Goal: Information Seeking & Learning: Find specific fact

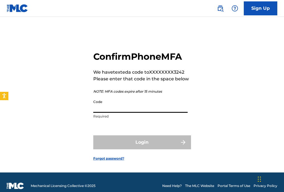
click at [145, 109] on input "Code" at bounding box center [140, 105] width 94 height 16
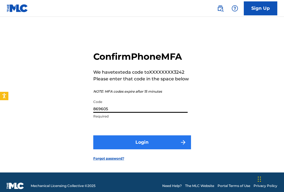
type input "869605"
click at [137, 143] on button "Login" at bounding box center [142, 142] width 98 height 14
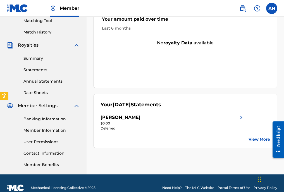
scroll to position [153, 0]
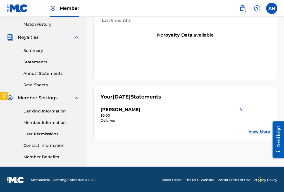
click at [242, 111] on img at bounding box center [241, 109] width 7 height 7
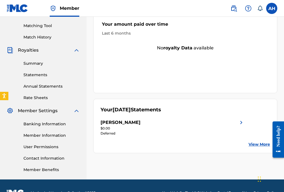
scroll to position [140, 0]
click at [250, 144] on link "View More" at bounding box center [258, 144] width 21 height 6
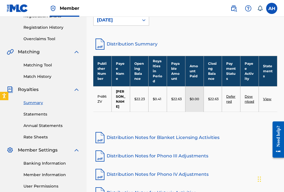
scroll to position [100, 0]
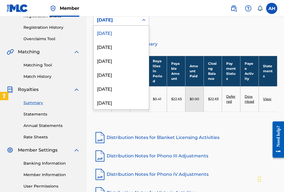
click at [129, 20] on div "[DATE]" at bounding box center [116, 20] width 38 height 7
click at [125, 44] on div "[DATE]" at bounding box center [120, 47] width 55 height 14
click at [115, 20] on div "[DATE]" at bounding box center [116, 20] width 38 height 7
click at [118, 31] on div "[DATE]" at bounding box center [120, 33] width 55 height 14
click at [118, 23] on div "[DATE]" at bounding box center [116, 20] width 38 height 7
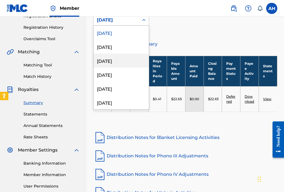
click at [119, 58] on div "[DATE]" at bounding box center [120, 61] width 55 height 14
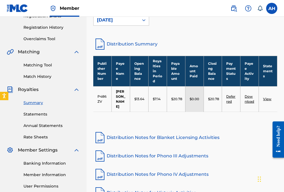
scroll to position [91, 0]
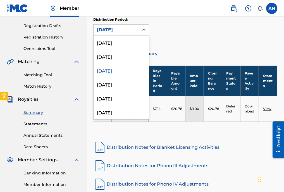
click at [121, 31] on div "[DATE]" at bounding box center [116, 29] width 38 height 7
click at [117, 80] on div "[DATE]" at bounding box center [120, 84] width 55 height 14
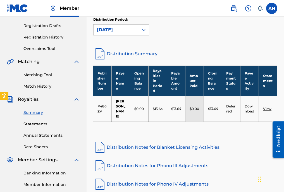
click at [121, 30] on div "[DATE]" at bounding box center [116, 29] width 38 height 7
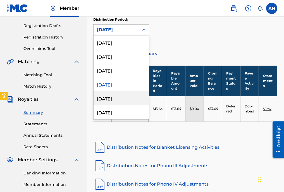
click at [125, 96] on div "[DATE]" at bounding box center [120, 98] width 55 height 14
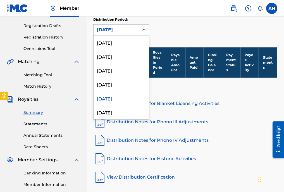
click at [124, 31] on div "[DATE]" at bounding box center [116, 29] width 38 height 7
click at [137, 85] on div "[DATE]" at bounding box center [120, 84] width 55 height 14
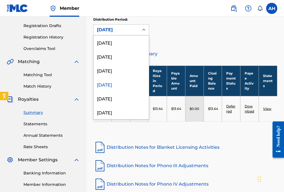
click at [147, 31] on div at bounding box center [144, 30] width 10 height 10
click at [131, 73] on div "[DATE]" at bounding box center [120, 70] width 55 height 14
click at [128, 32] on div "[DATE]" at bounding box center [116, 29] width 38 height 7
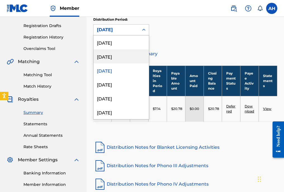
click at [130, 58] on div "[DATE]" at bounding box center [120, 56] width 55 height 14
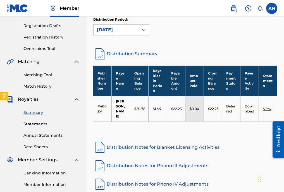
scroll to position [73, 0]
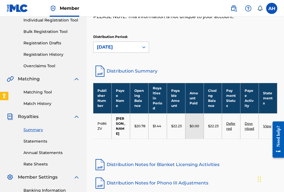
click at [128, 44] on div "[DATE]" at bounding box center [116, 47] width 38 height 7
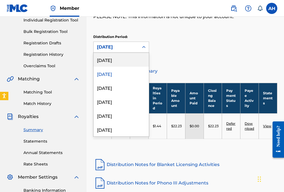
click at [127, 57] on div "[DATE]" at bounding box center [120, 60] width 55 height 14
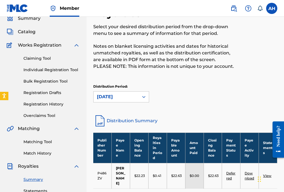
scroll to position [24, 0]
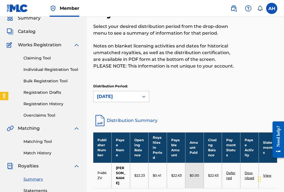
click at [77, 46] on img at bounding box center [76, 45] width 7 height 7
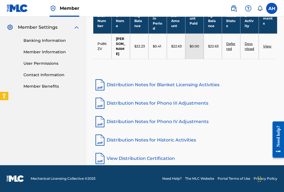
scroll to position [153, 0]
click at [16, 175] on footer "Mechanical Licensing Collective © 2025 Need Help? The MLC Website Portal Terms …" at bounding box center [142, 178] width 284 height 27
click at [16, 179] on img at bounding box center [15, 178] width 17 height 7
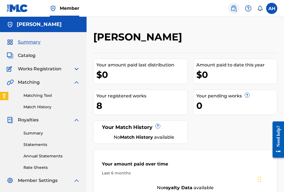
click at [237, 9] on img at bounding box center [233, 8] width 7 height 7
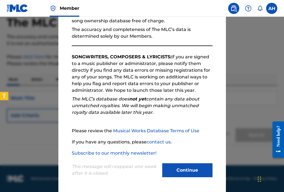
scroll to position [30, 0]
click at [187, 170] on button "Continue" at bounding box center [187, 170] width 50 height 14
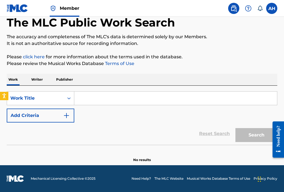
click at [136, 95] on input "Search Form" at bounding box center [175, 97] width 203 height 13
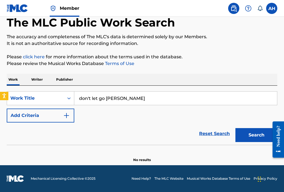
click at [256, 135] on button "Search" at bounding box center [256, 135] width 42 height 14
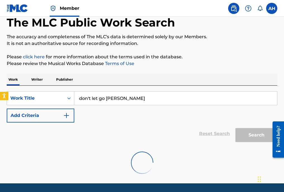
scroll to position [39, 0]
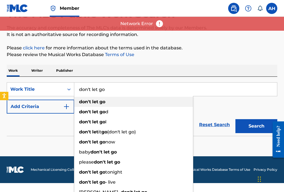
click at [115, 102] on div "don't let go" at bounding box center [133, 102] width 119 height 10
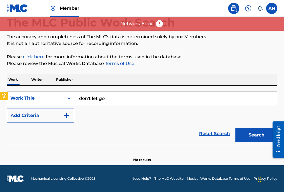
type input "don't let go"
click at [257, 135] on button "Search" at bounding box center [256, 135] width 42 height 14
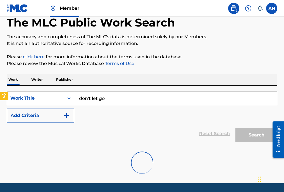
click at [44, 79] on p "Writer" at bounding box center [37, 80] width 15 height 12
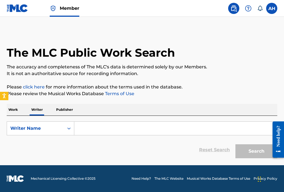
click at [100, 133] on input "Search Form" at bounding box center [175, 128] width 203 height 13
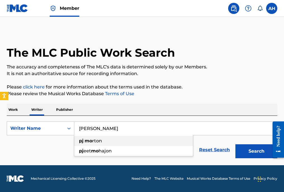
click at [87, 142] on strong "mo" at bounding box center [89, 140] width 8 height 5
type input "[PERSON_NAME]"
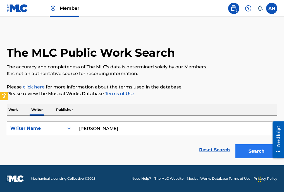
click at [242, 150] on button "Search" at bounding box center [256, 151] width 42 height 14
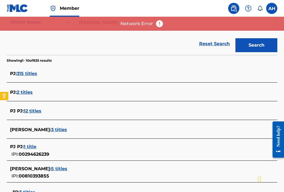
scroll to position [156, 0]
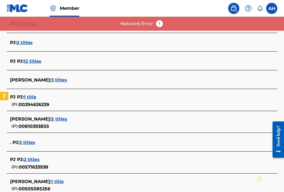
click at [51, 119] on span "5 titles" at bounding box center [59, 118] width 16 height 5
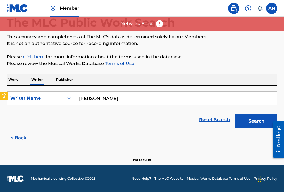
scroll to position [30, 0]
click at [251, 117] on button "Search" at bounding box center [256, 121] width 42 height 14
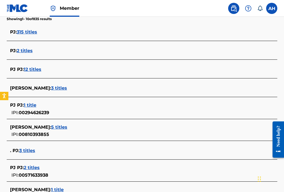
scroll to position [152, 0]
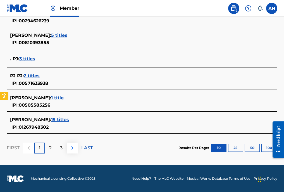
click at [73, 149] on img at bounding box center [72, 147] width 7 height 7
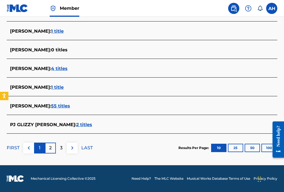
click at [40, 146] on div "1" at bounding box center [39, 148] width 11 height 11
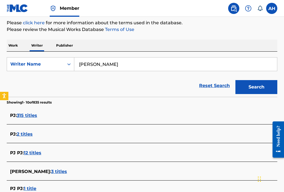
scroll to position [70, 0]
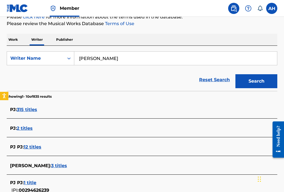
click at [51, 166] on span "3 titles" at bounding box center [59, 165] width 16 height 5
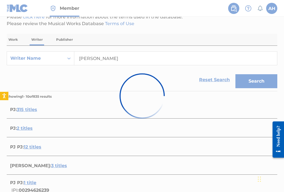
scroll to position [30, 0]
